Goal: Information Seeking & Learning: Check status

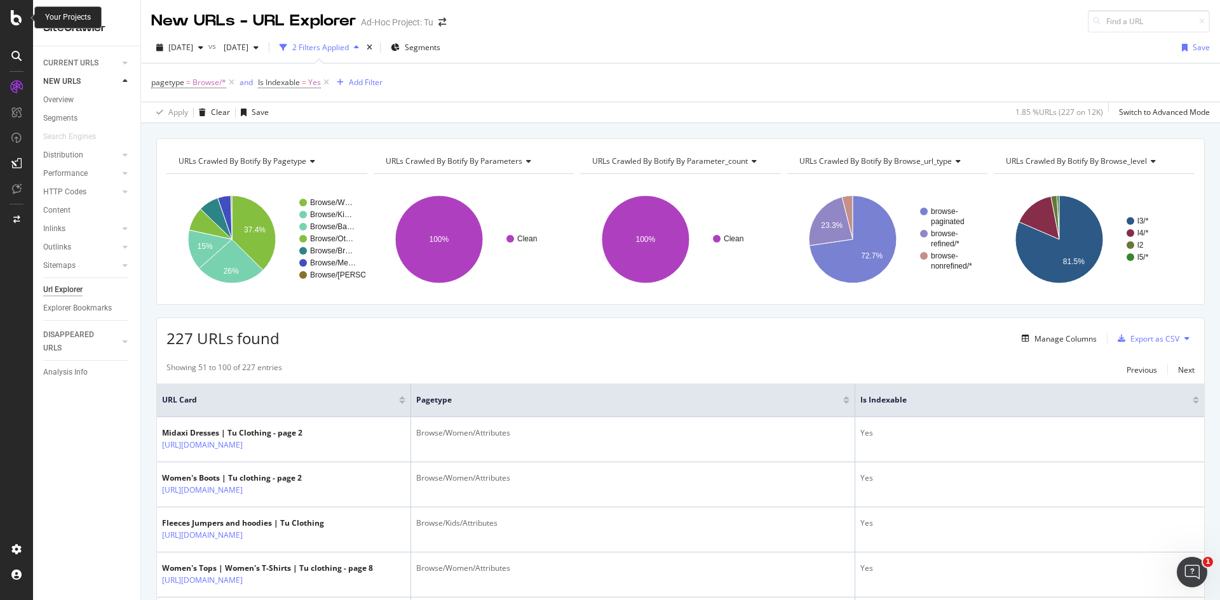
click at [12, 20] on icon at bounding box center [16, 17] width 11 height 15
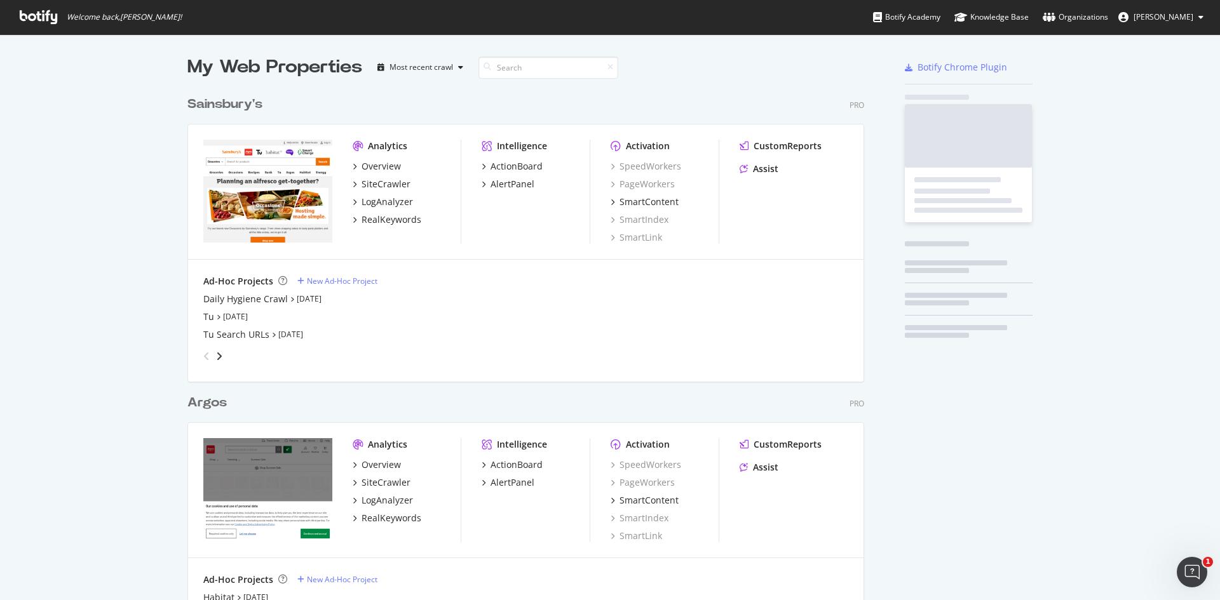
scroll to position [588, 677]
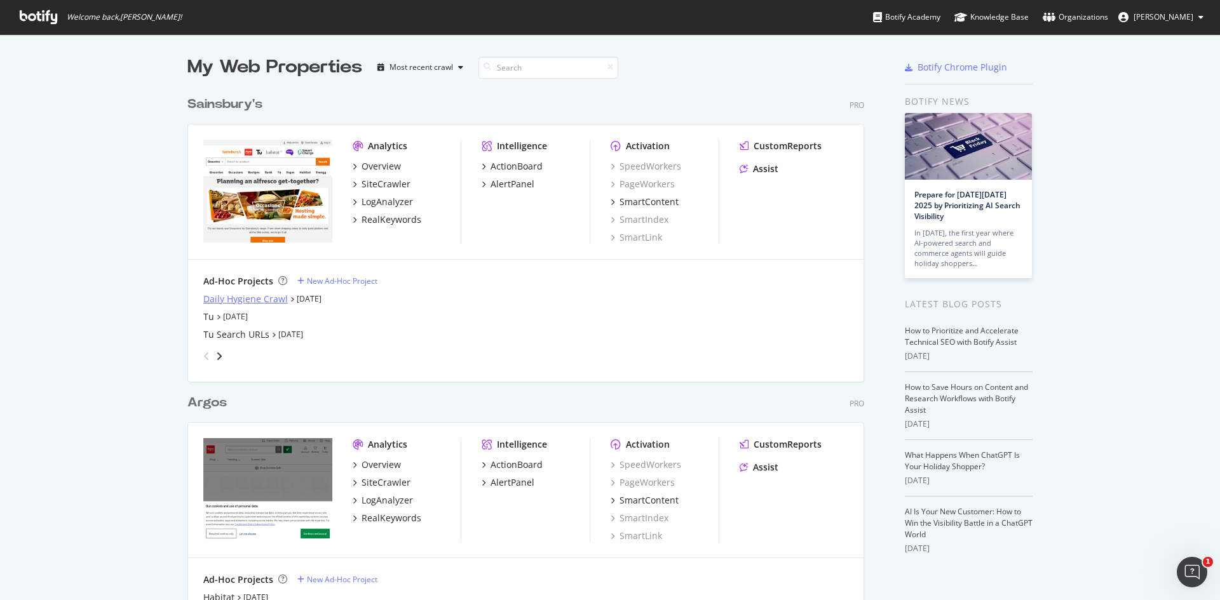
click at [242, 295] on div "Daily Hygiene Crawl" at bounding box center [245, 299] width 85 height 13
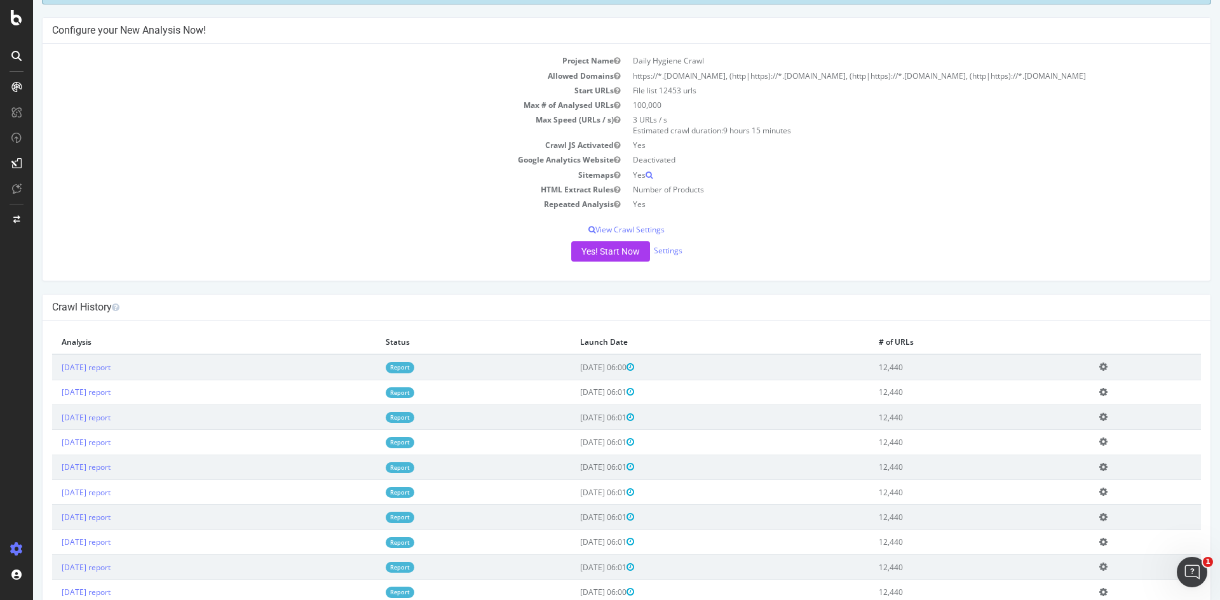
scroll to position [127, 0]
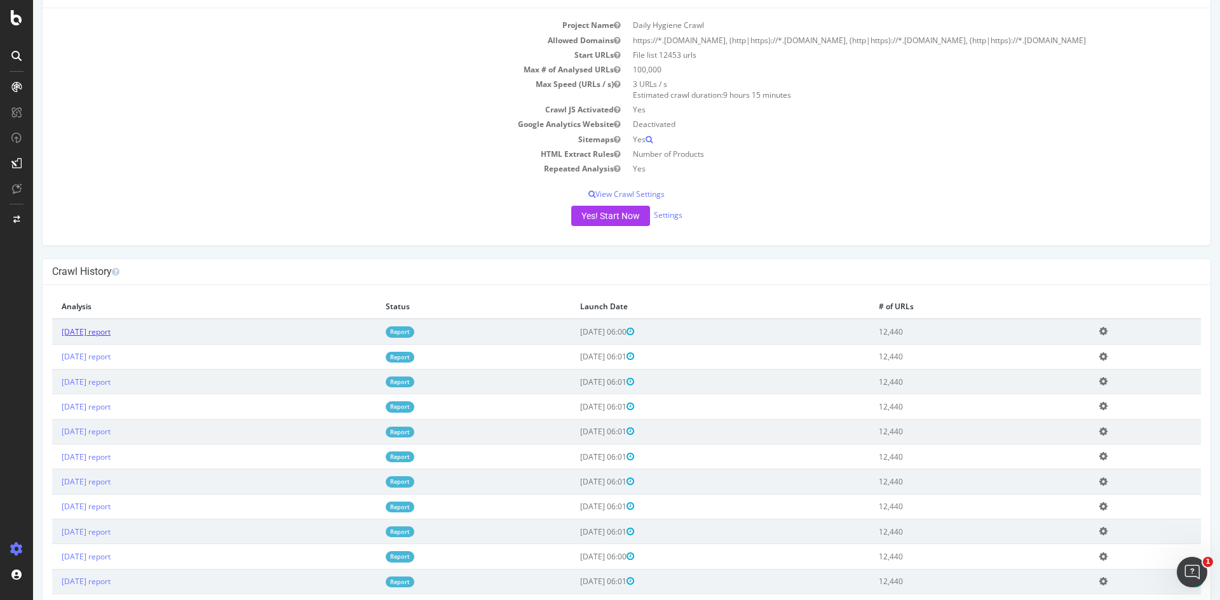
click at [111, 331] on link "[DATE] report" at bounding box center [86, 332] width 49 height 11
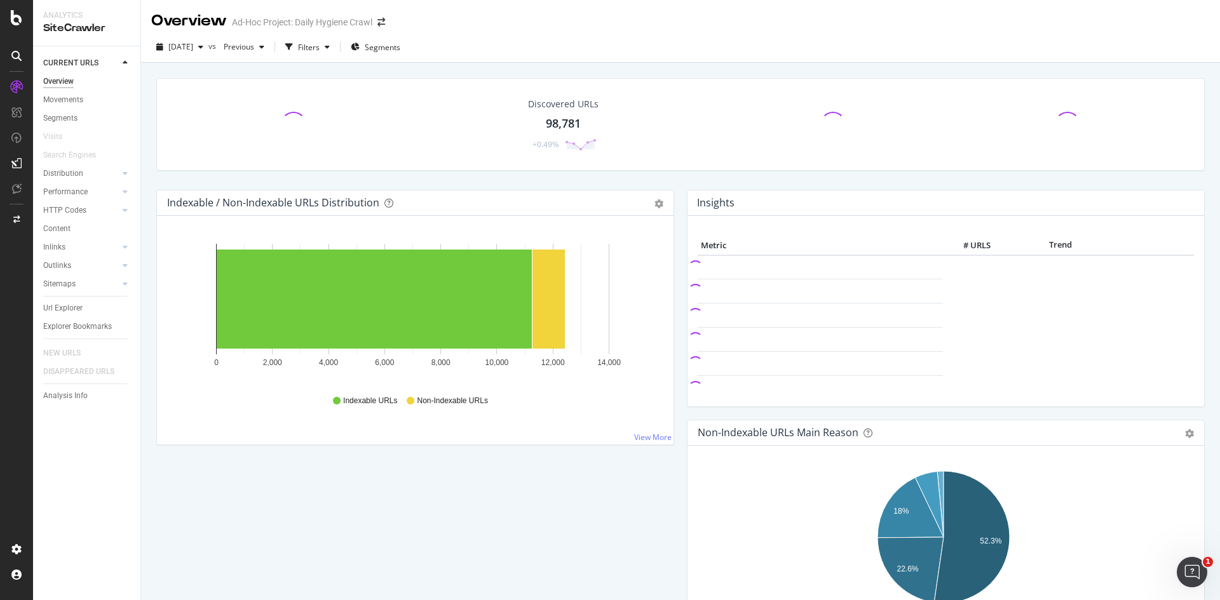
click at [351, 182] on div "Discovered URLs 98,781 +0.49%" at bounding box center [680, 134] width 1061 height 112
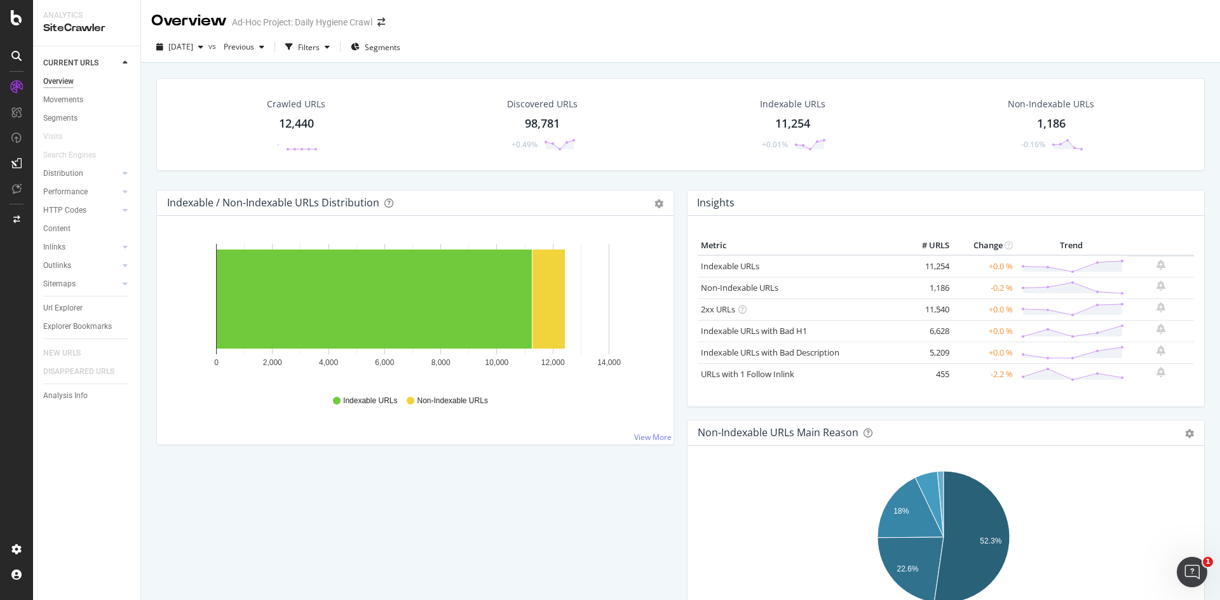
drag, startPoint x: 69, startPoint y: 104, endPoint x: 416, endPoint y: 178, distance: 354.7
click at [69, 104] on div "Movements" at bounding box center [63, 99] width 40 height 13
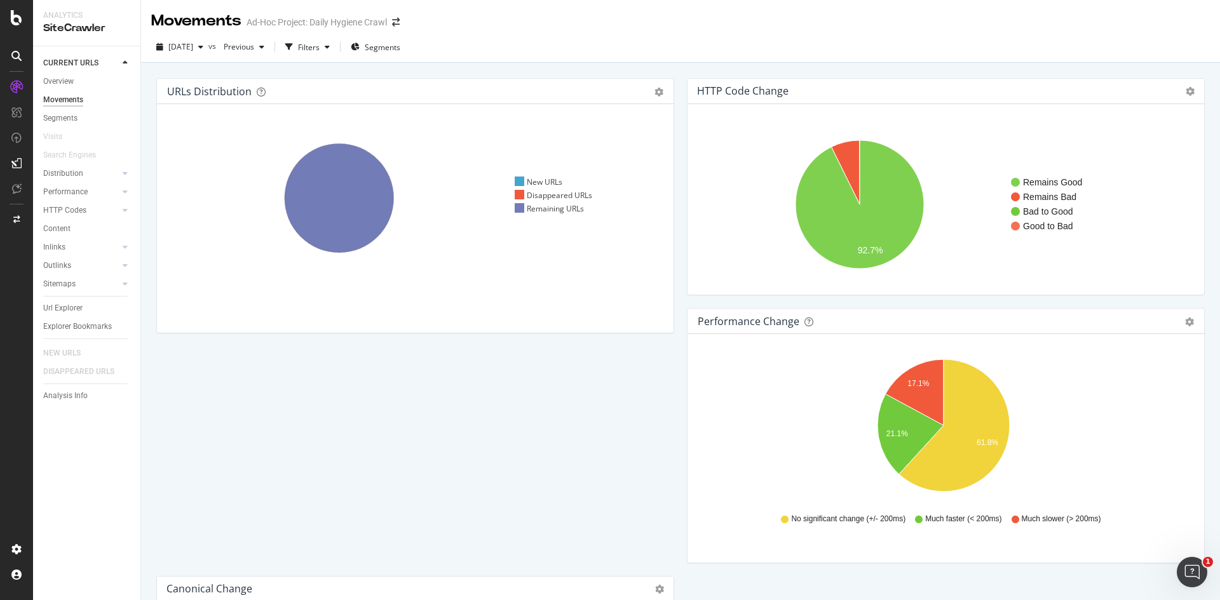
drag, startPoint x: 416, startPoint y: 165, endPoint x: 715, endPoint y: 69, distance: 314.1
click at [1034, 226] on text "Good to Bad" at bounding box center [1048, 226] width 50 height 10
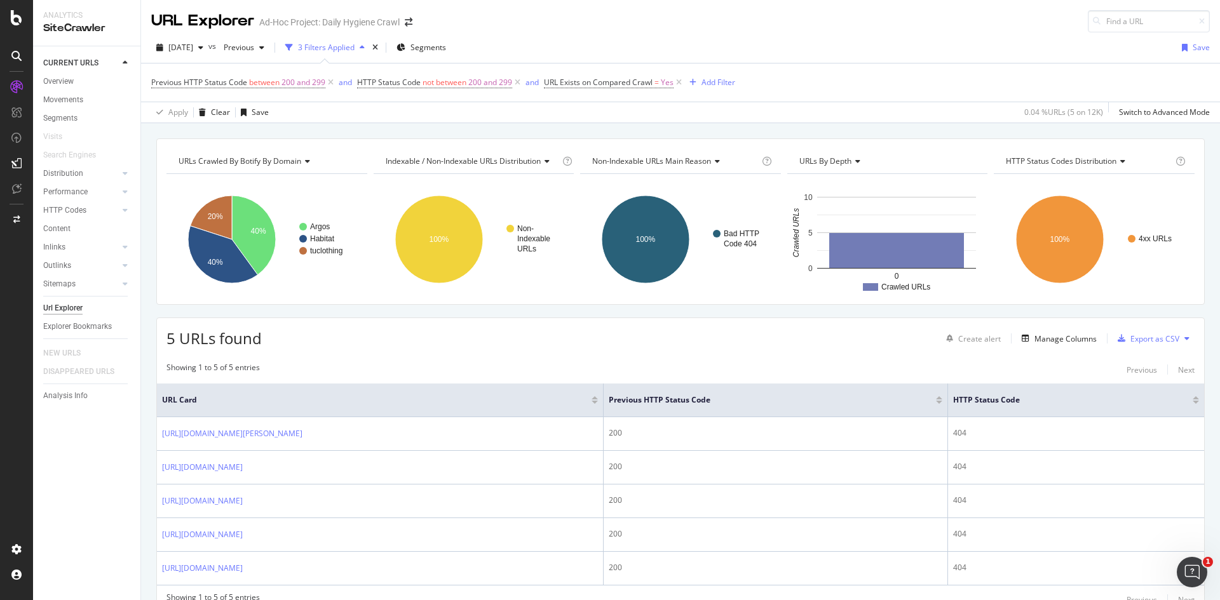
scroll to position [58, 0]
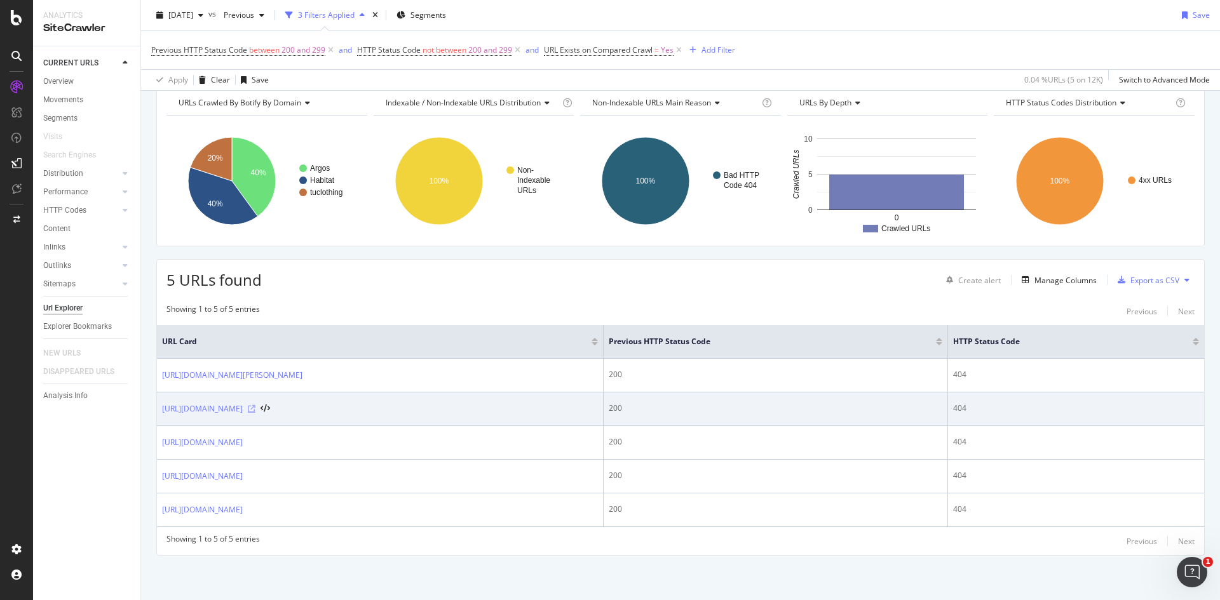
click at [255, 409] on icon at bounding box center [252, 409] width 8 height 8
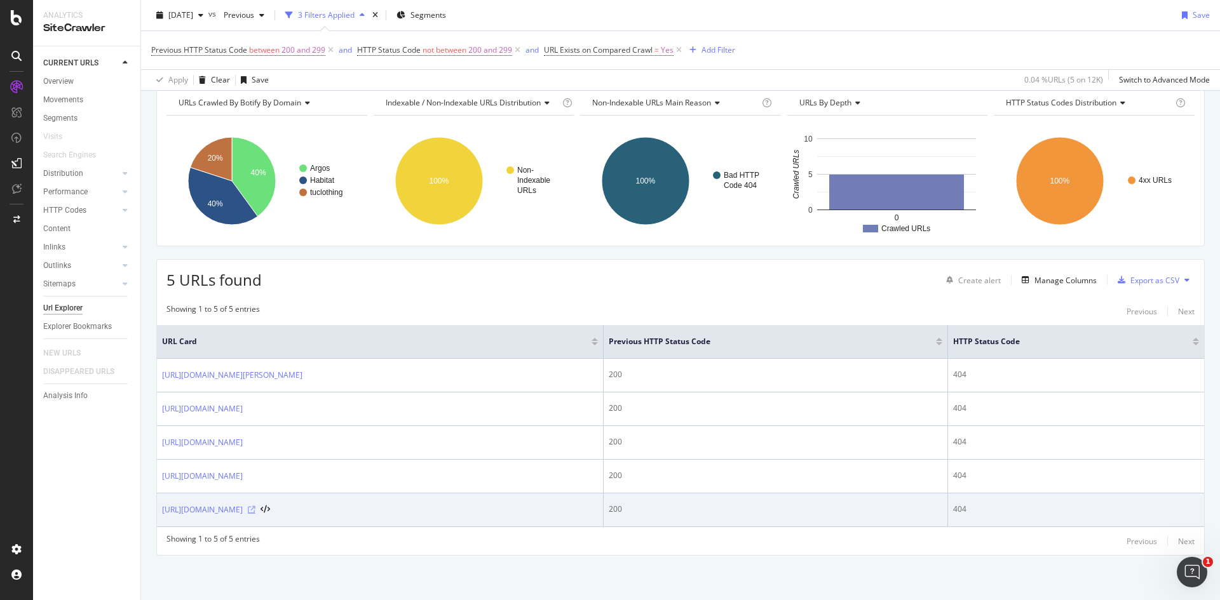
click at [255, 508] on icon at bounding box center [252, 510] width 8 height 8
click at [243, 510] on link "[URL][DOMAIN_NAME]" at bounding box center [202, 510] width 81 height 13
click at [243, 512] on link "[URL][DOMAIN_NAME]" at bounding box center [202, 510] width 81 height 13
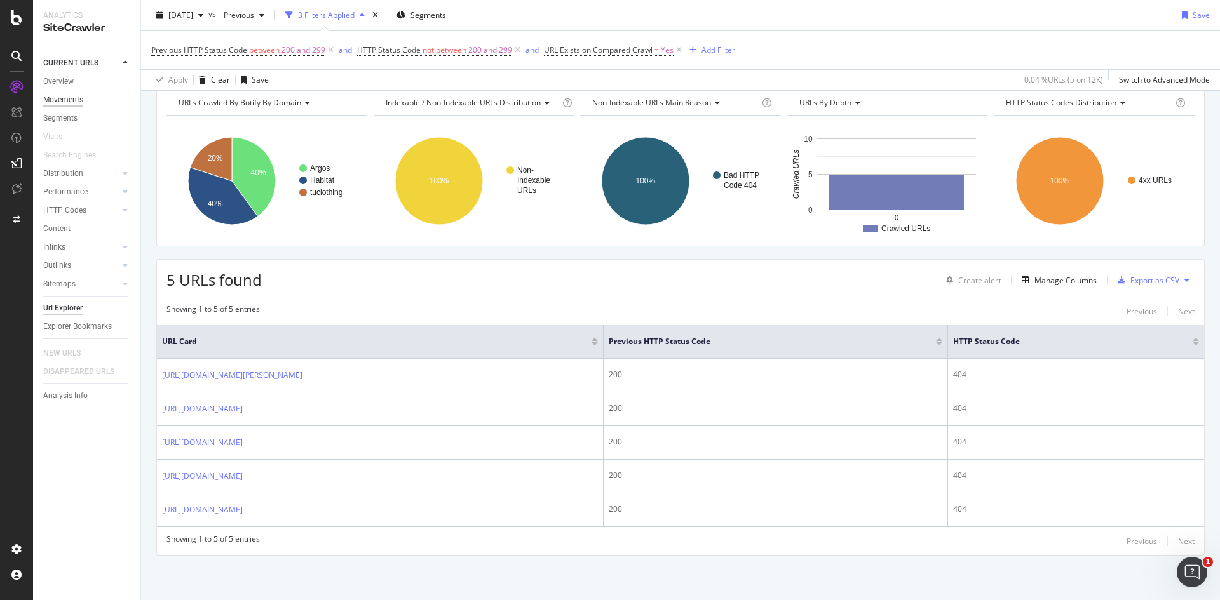
click at [55, 102] on div "Movements" at bounding box center [63, 99] width 40 height 13
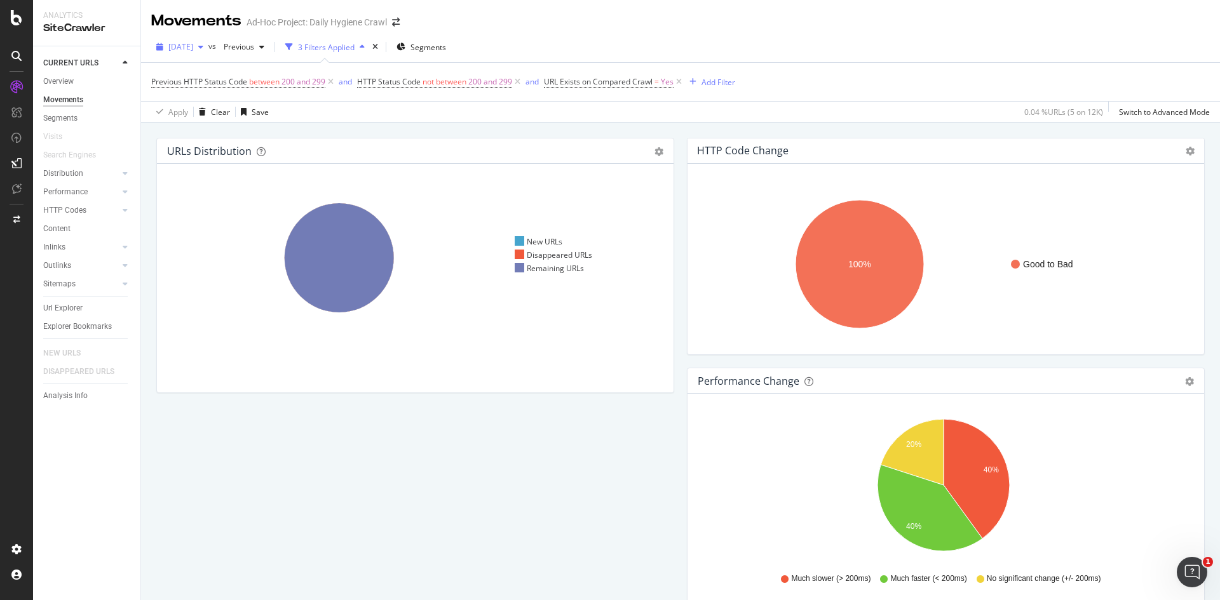
click at [208, 44] on div "button" at bounding box center [200, 47] width 15 height 8
click at [212, 71] on div "[DATE]" at bounding box center [202, 72] width 64 height 11
click at [351, 45] on div "3 Filters Applied" at bounding box center [326, 47] width 57 height 11
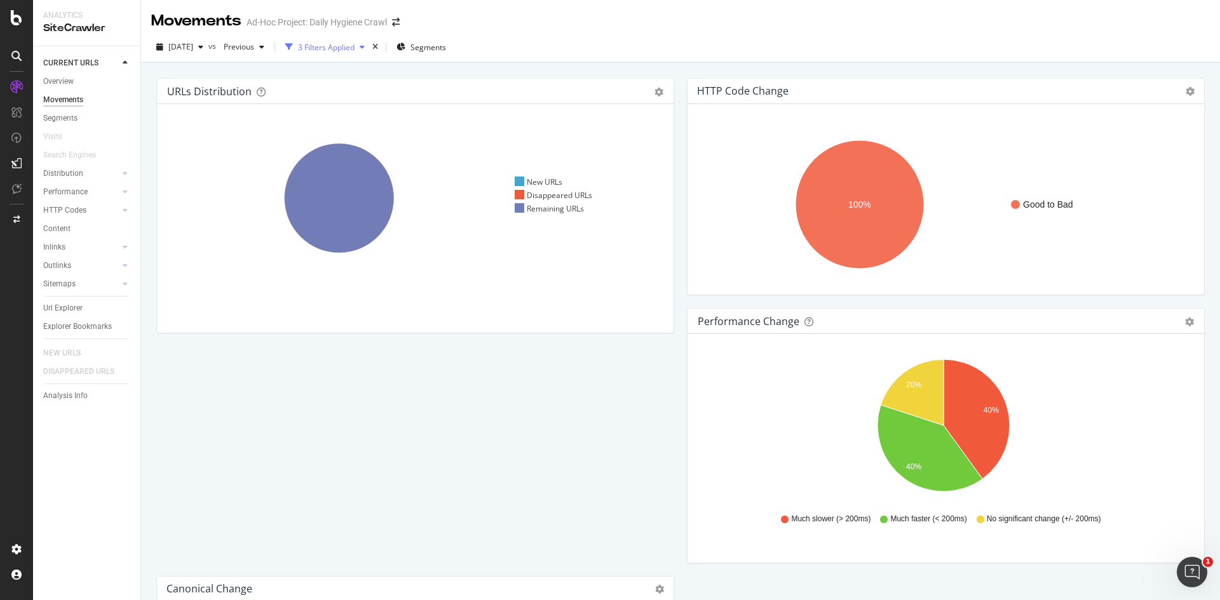
click at [351, 45] on div "3 Filters Applied" at bounding box center [326, 47] width 57 height 11
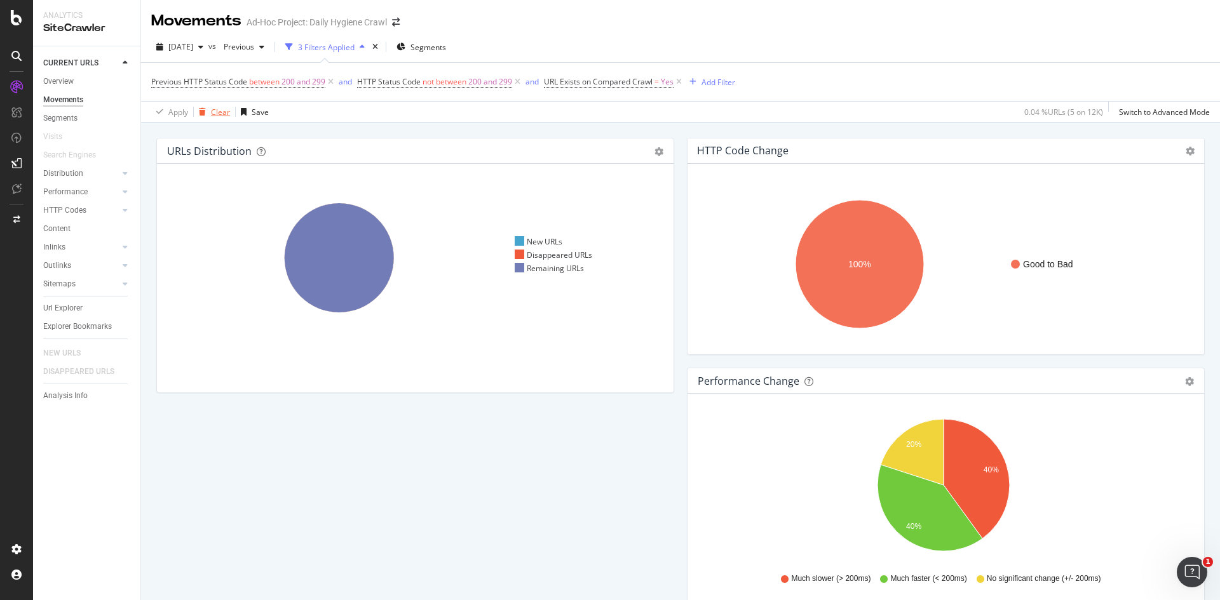
click at [210, 112] on div "button" at bounding box center [202, 112] width 17 height 8
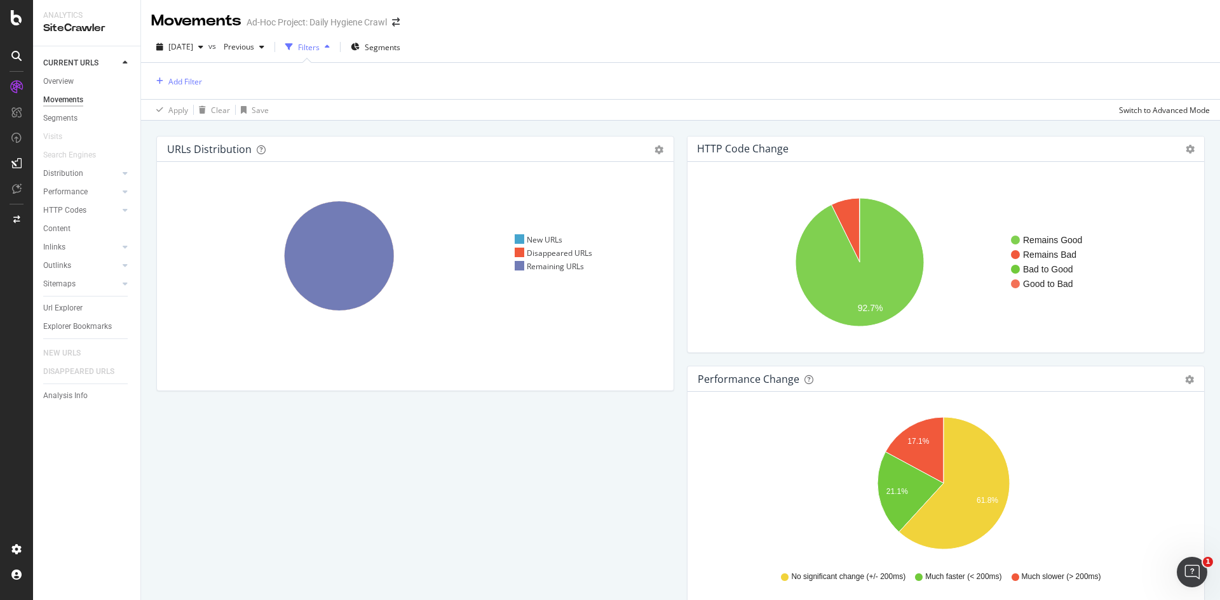
click at [78, 93] on div "Movements" at bounding box center [63, 99] width 40 height 13
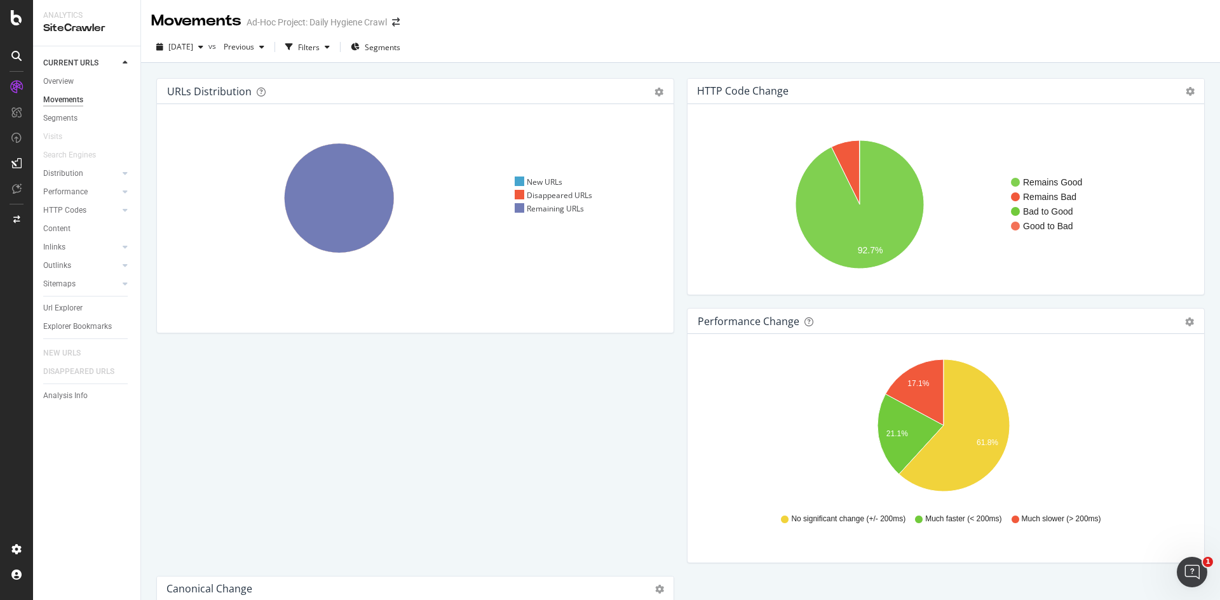
click at [71, 95] on div "Movements" at bounding box center [63, 99] width 40 height 13
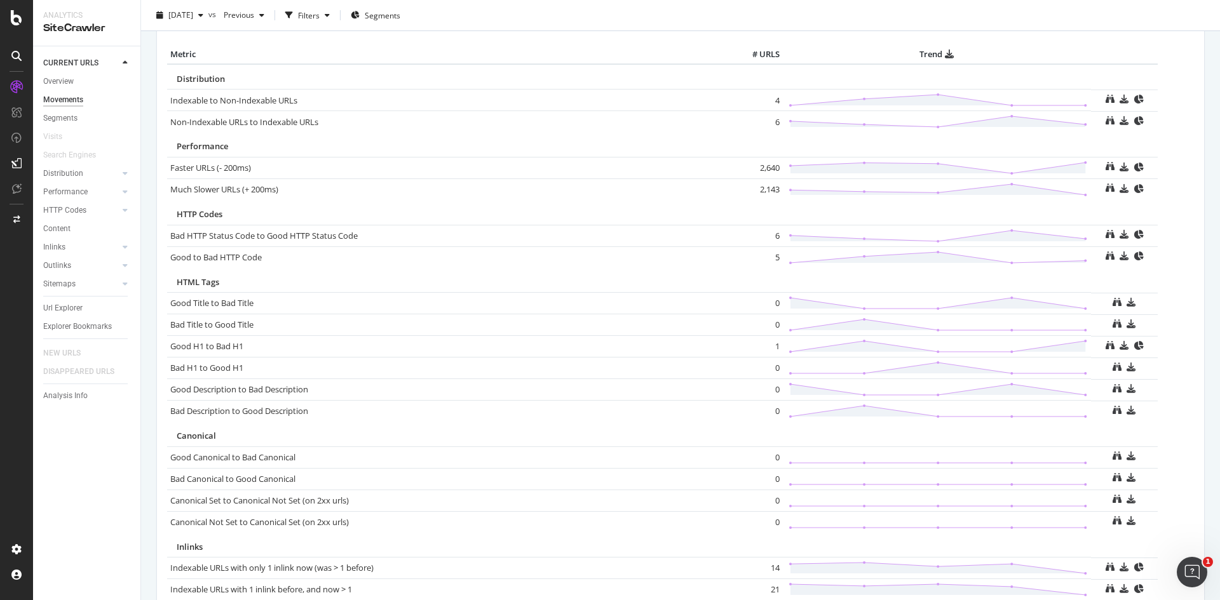
scroll to position [944, 0]
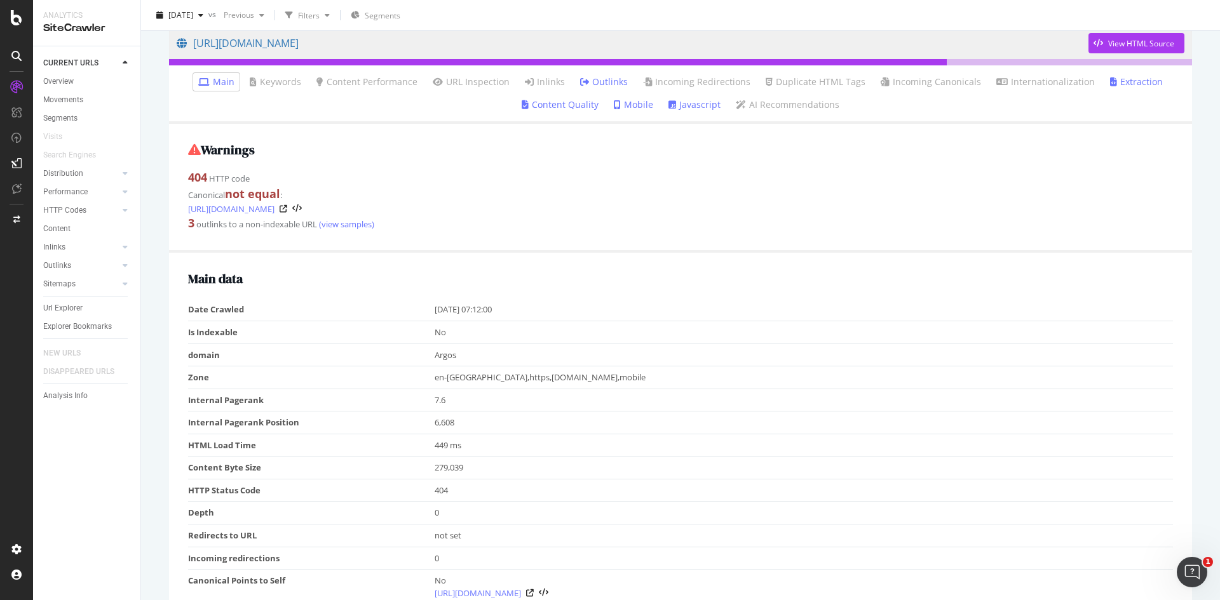
scroll to position [381, 0]
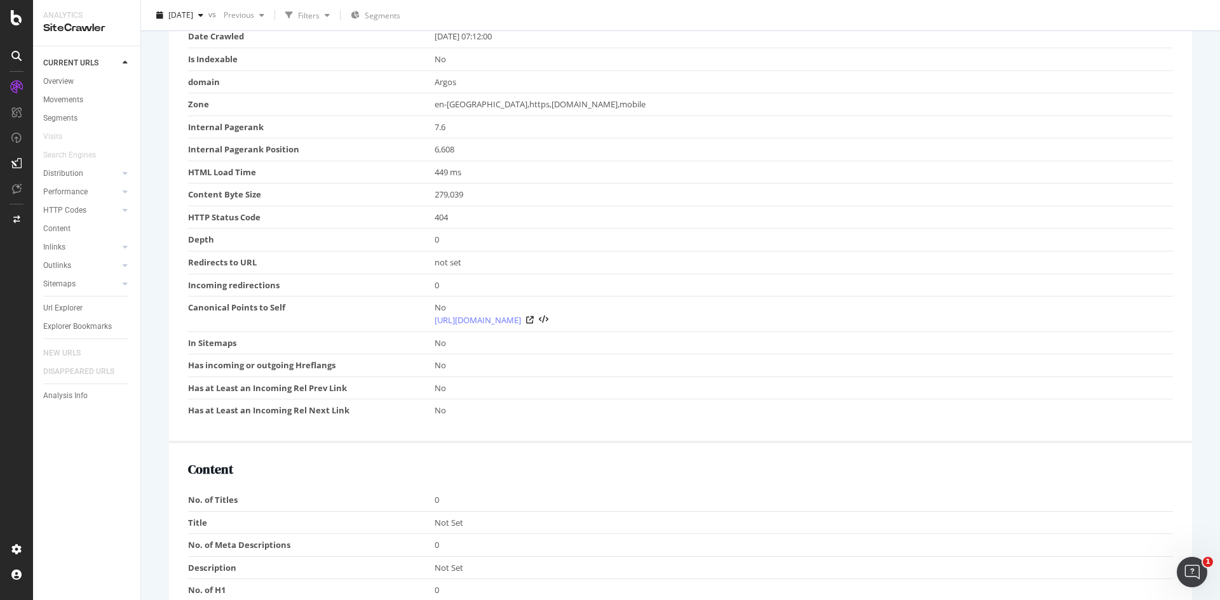
drag, startPoint x: 415, startPoint y: 407, endPoint x: 848, endPoint y: 440, distance: 434.6
click at [848, 440] on div "Main data Date Crawled 2025-10-01 07:12:00 Is Indexable No domain Argos Zone en…" at bounding box center [680, 212] width 1023 height 464
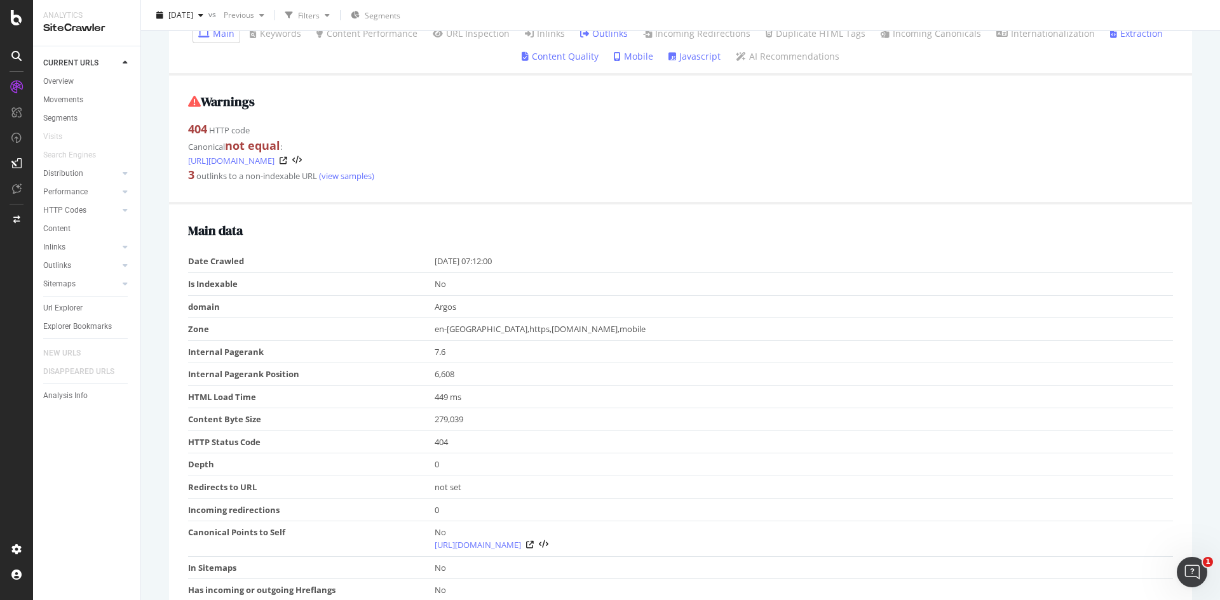
scroll to position [0, 0]
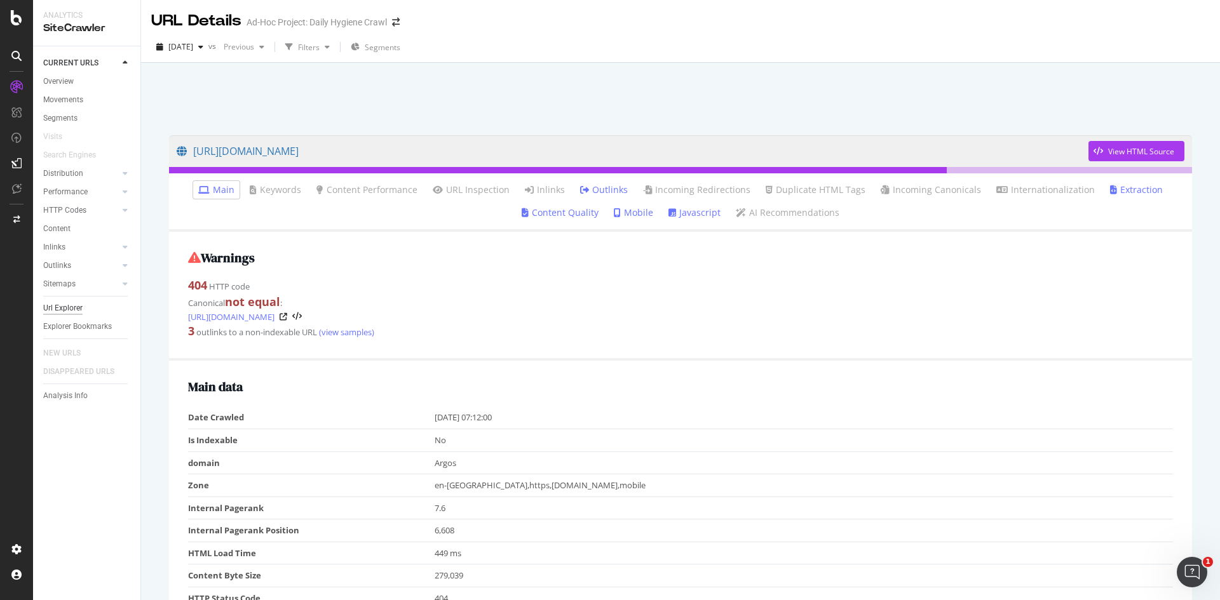
click at [57, 303] on div "Url Explorer" at bounding box center [62, 308] width 39 height 13
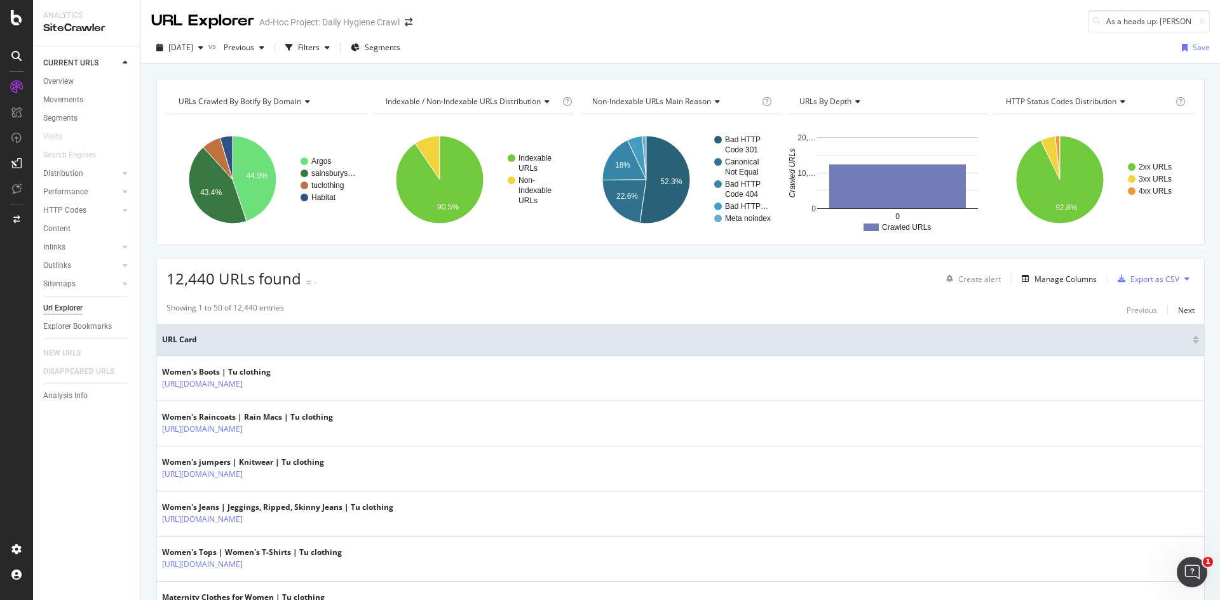
scroll to position [0, 274]
type input "As a heads up: Joe Ford just confirmed that PLPs return a status code 404 if th…"
click at [1134, 18] on input "As a heads up: Joe Ford just confirmed that PLPs return a status code 404 if th…" at bounding box center [1149, 21] width 122 height 22
paste input "[URL][DOMAIN_NAME]"
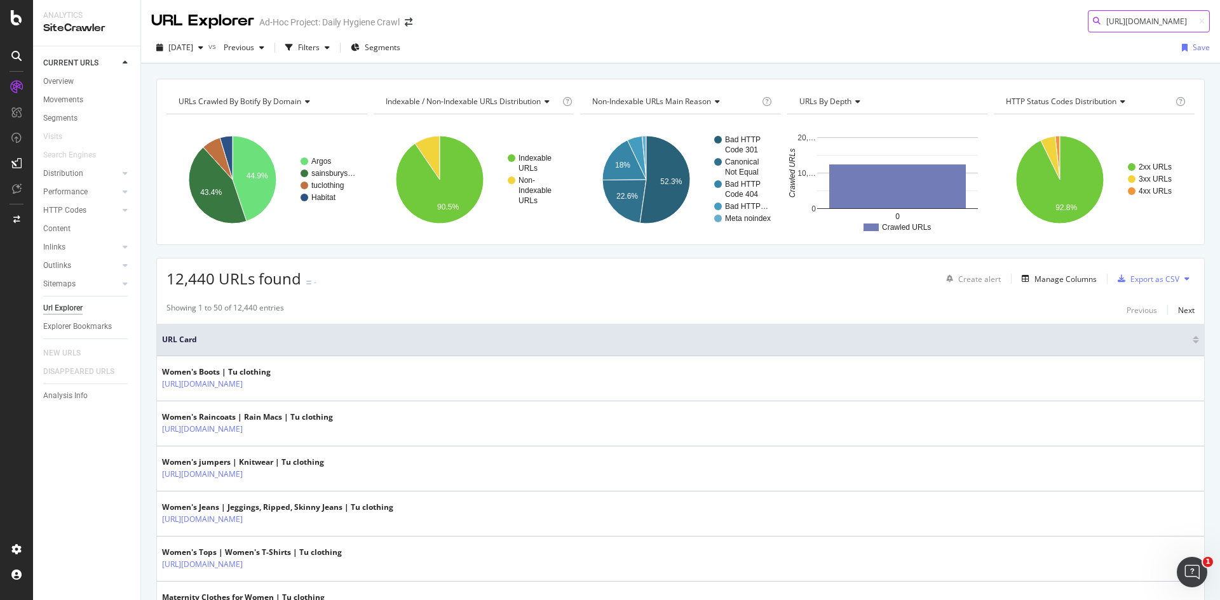
scroll to position [0, 281]
type input "[URL][DOMAIN_NAME]"
click at [891, 20] on div "URL Explorer Ad-Hoc Project: Daily Hygiene Crawl https://www.argos.co.uk/browse…" at bounding box center [680, 16] width 1079 height 32
click at [335, 55] on div "Filters" at bounding box center [307, 47] width 55 height 19
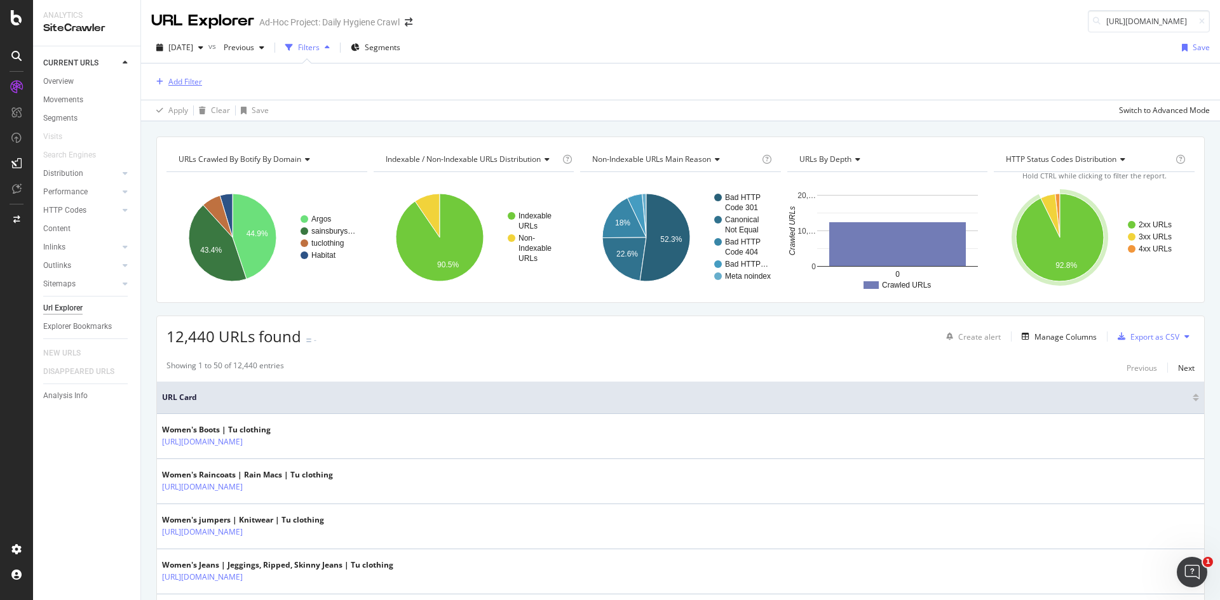
click at [179, 89] on button "Add Filter" at bounding box center [176, 81] width 51 height 15
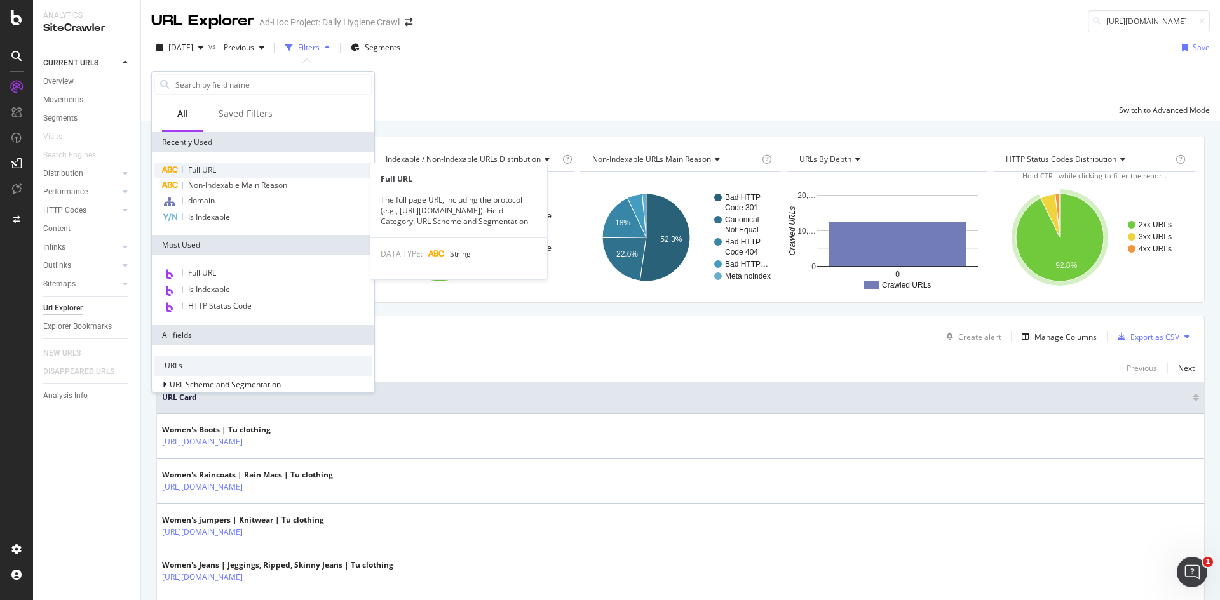
click at [219, 167] on div "Full URL" at bounding box center [262, 170] width 217 height 15
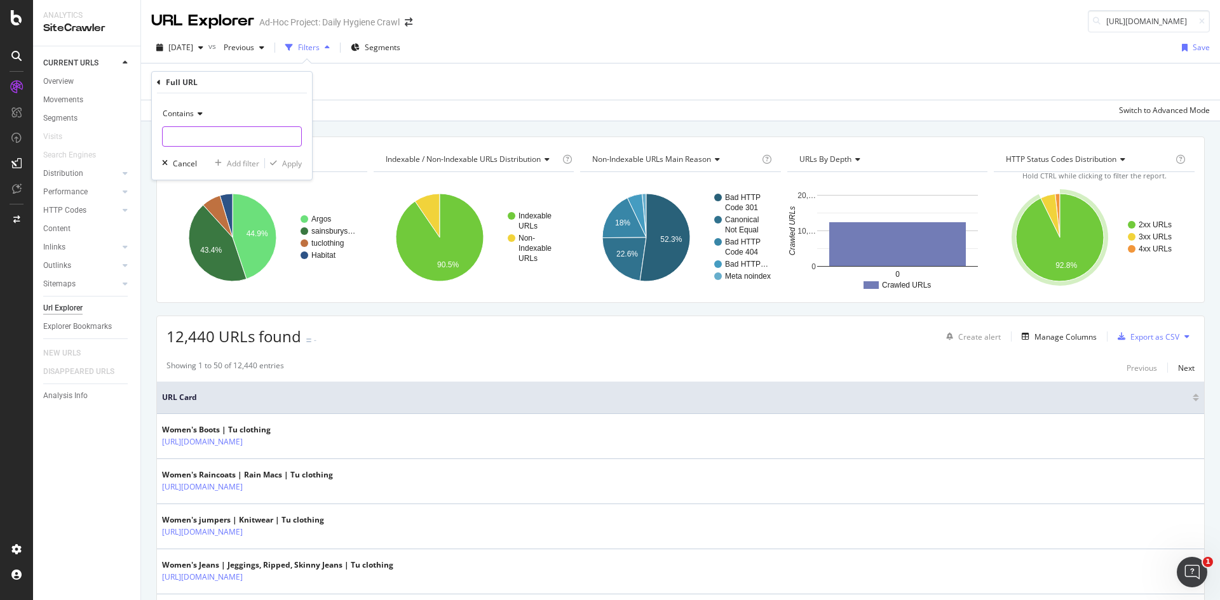
click at [226, 147] on input "text" at bounding box center [232, 136] width 139 height 20
paste input "[URL][DOMAIN_NAME]"
type input "[URL][DOMAIN_NAME]"
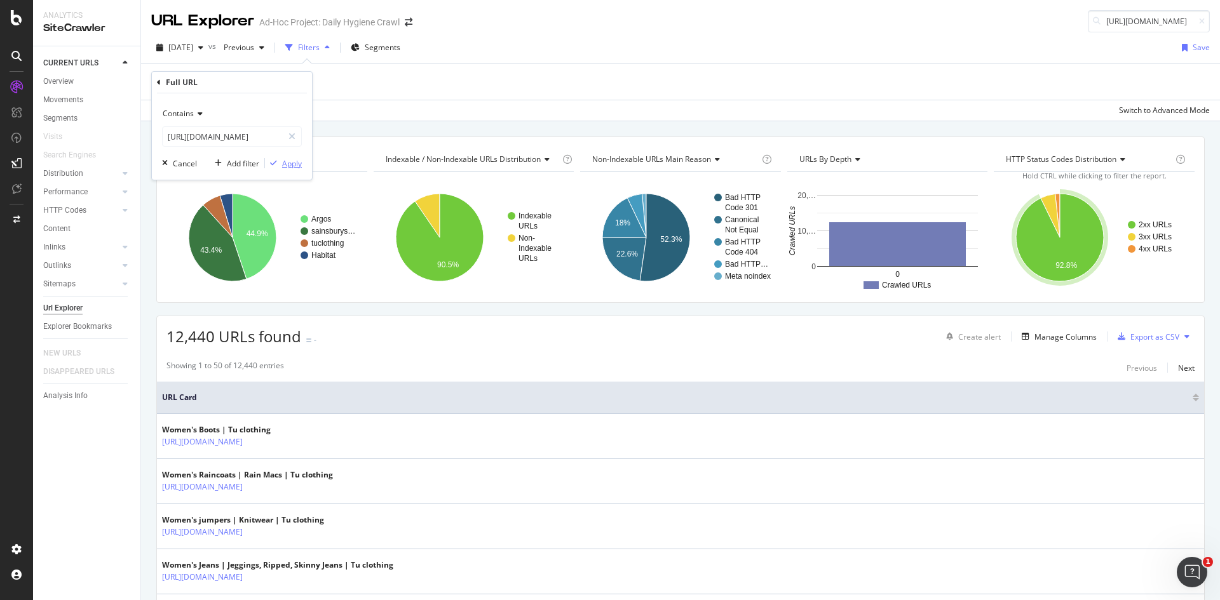
click at [274, 162] on icon "button" at bounding box center [273, 163] width 7 height 8
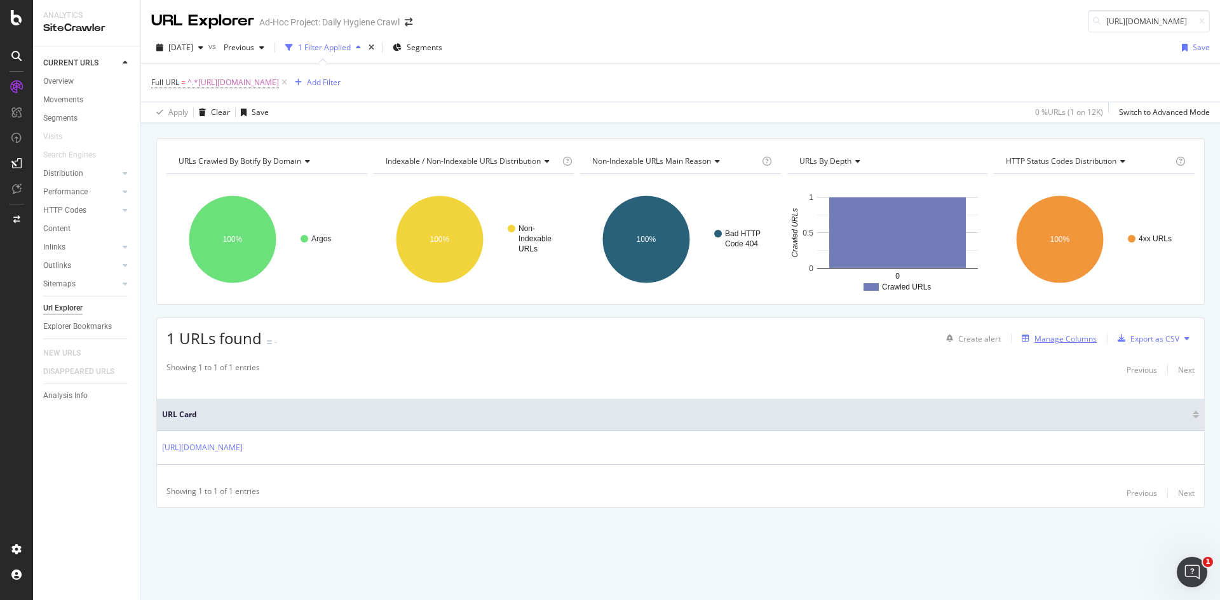
click at [1062, 337] on div "Manage Columns" at bounding box center [1065, 339] width 62 height 11
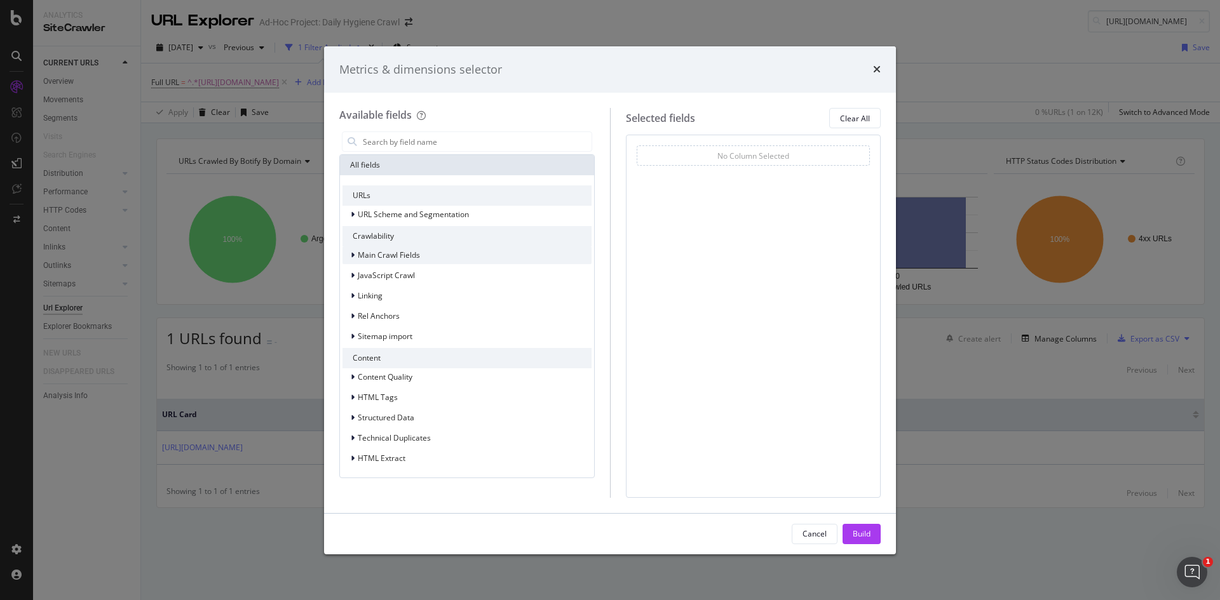
click at [421, 255] on div "Main Crawl Fields" at bounding box center [466, 256] width 249 height 18
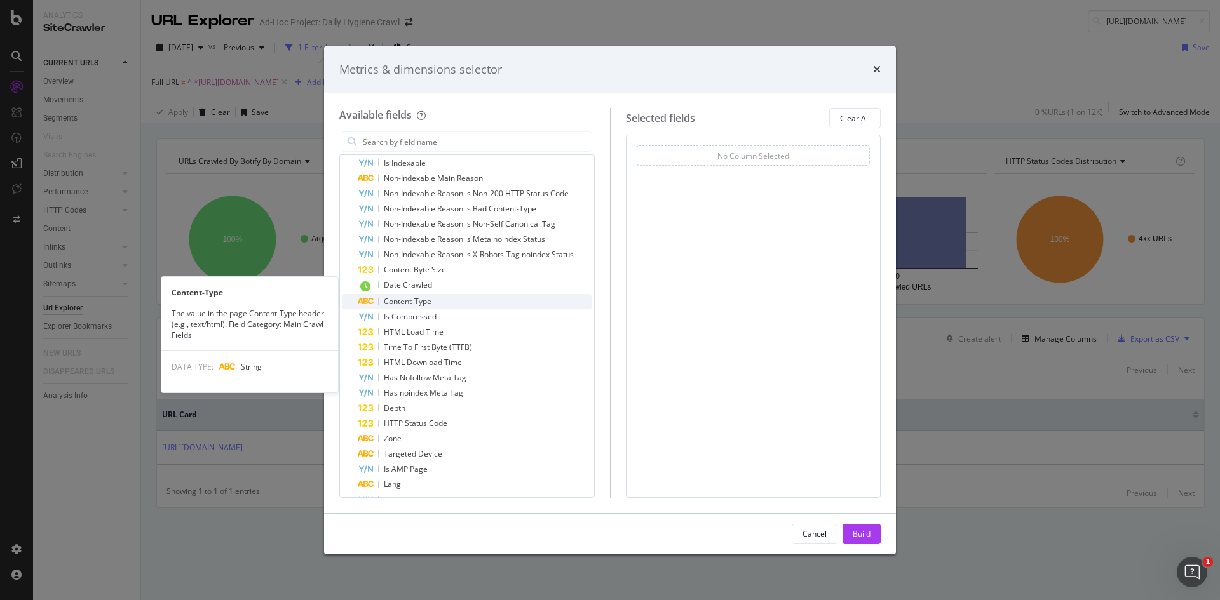
scroll to position [127, 0]
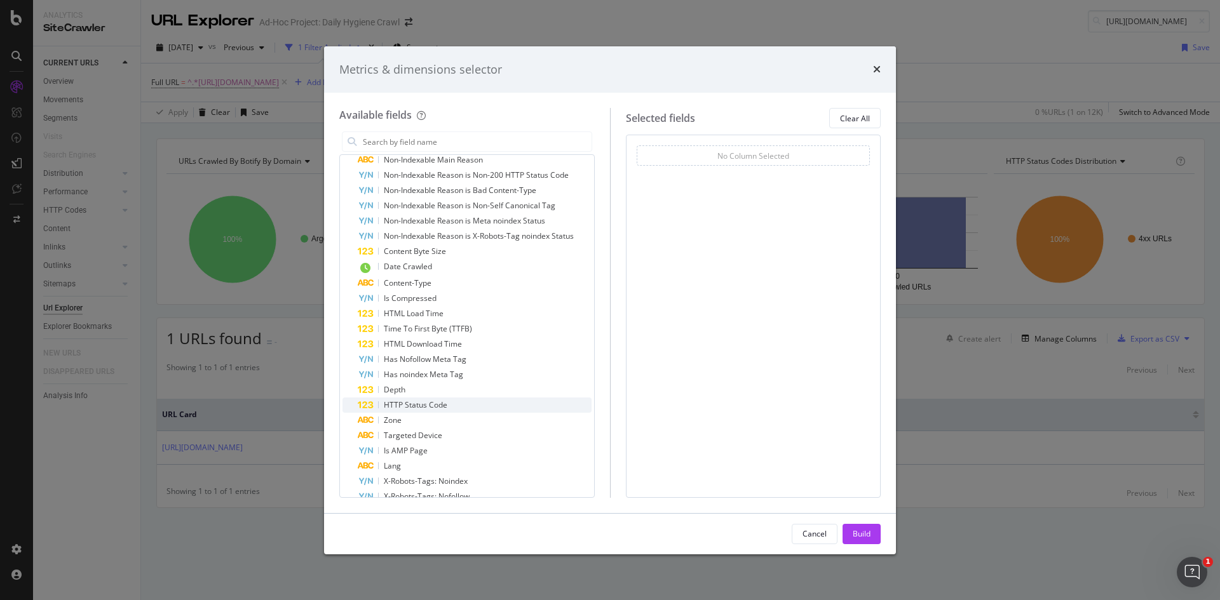
click at [410, 403] on span "HTTP Status Code" at bounding box center [416, 405] width 64 height 11
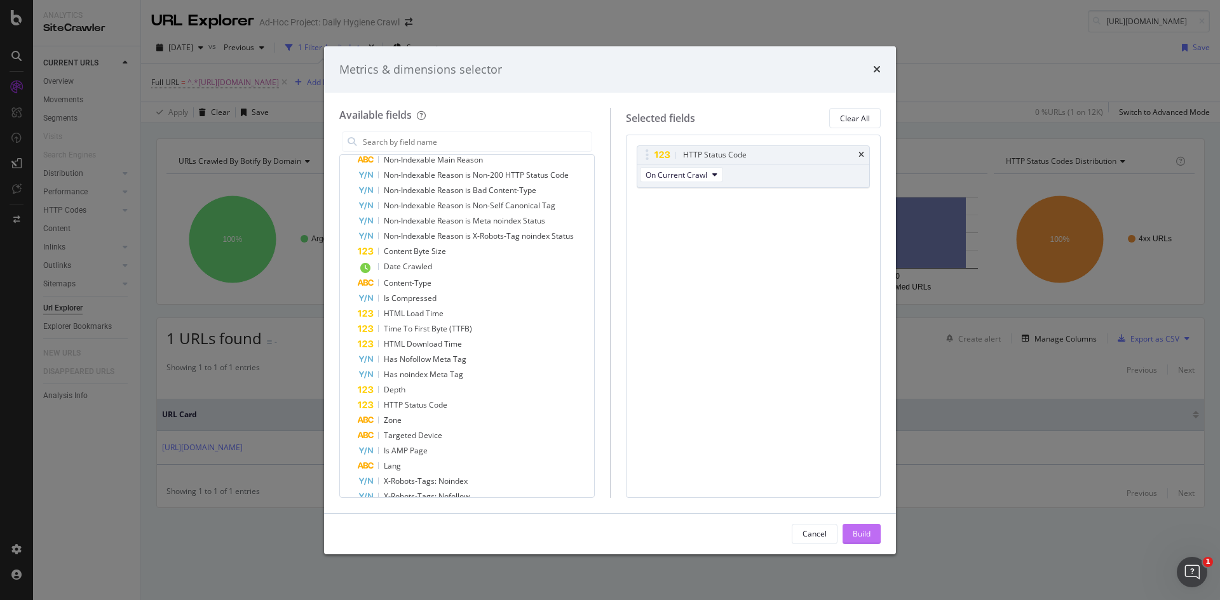
click at [859, 533] on div "Build" at bounding box center [862, 534] width 18 height 11
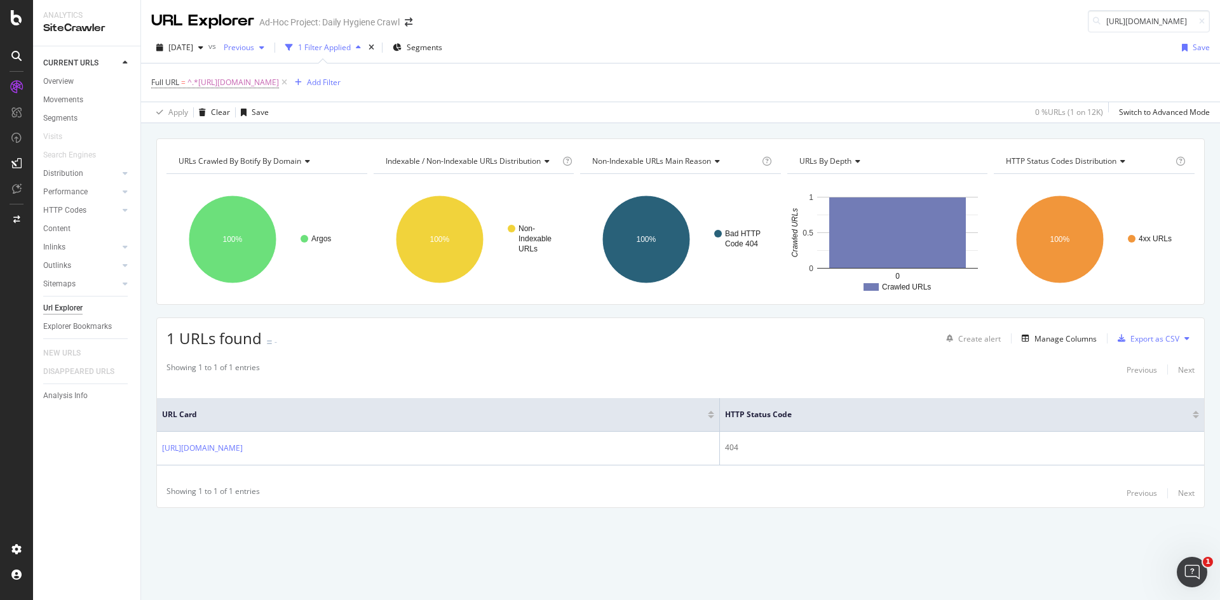
click at [254, 50] on span "Previous" at bounding box center [237, 47] width 36 height 11
click at [293, 90] on div "2025 Sep. 29th 12.4K URLs" at bounding box center [306, 96] width 151 height 18
click at [264, 46] on div "button" at bounding box center [255, 48] width 15 height 8
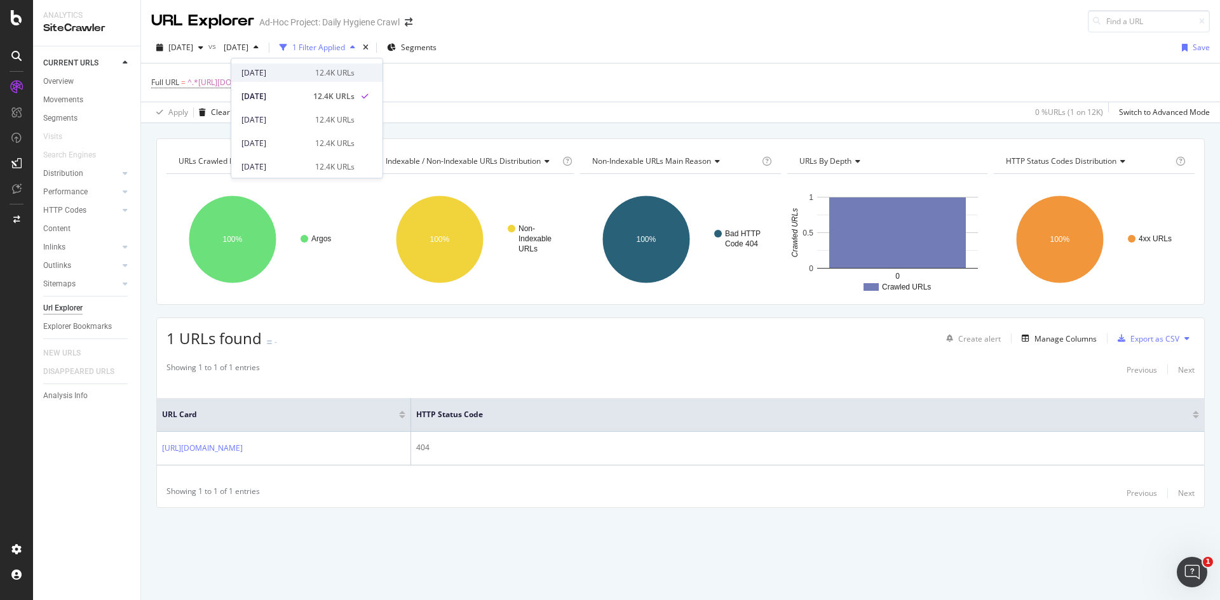
drag, startPoint x: 294, startPoint y: 72, endPoint x: 276, endPoint y: 72, distance: 17.8
click at [276, 72] on div "[DATE]" at bounding box center [274, 72] width 66 height 11
click at [179, 41] on div "[DATE]" at bounding box center [179, 47] width 57 height 19
click at [215, 111] on div "[DATE]" at bounding box center [203, 116] width 66 height 11
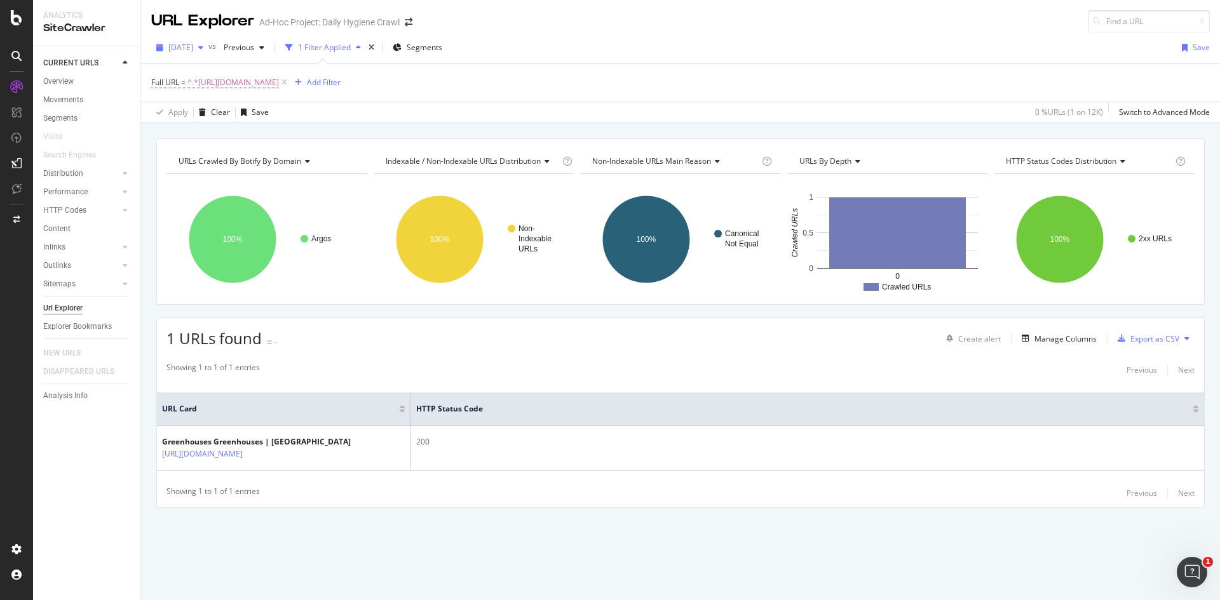
click at [193, 48] on span "[DATE]" at bounding box center [180, 47] width 25 height 11
